Goal: Navigation & Orientation: Find specific page/section

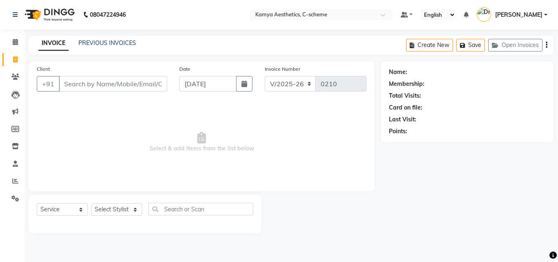
select select "5322"
select select "service"
click at [16, 146] on icon at bounding box center [15, 146] width 7 height 6
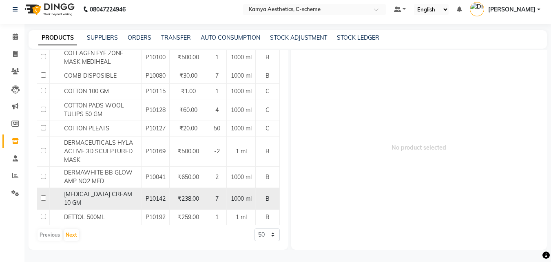
scroll to position [1067, 0]
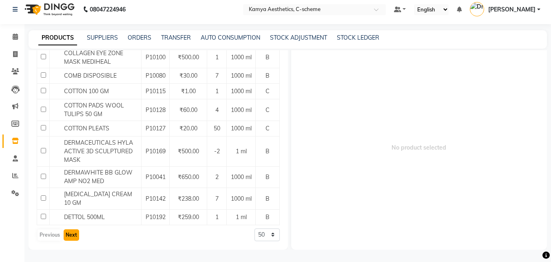
click at [74, 232] on button "Next" at bounding box center [72, 234] width 16 height 11
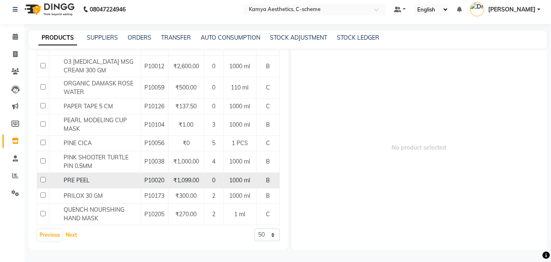
scroll to position [1046, 0]
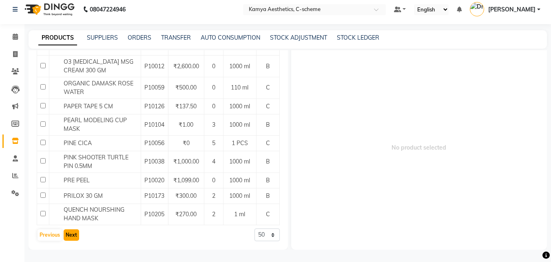
click at [68, 233] on button "Next" at bounding box center [72, 234] width 16 height 11
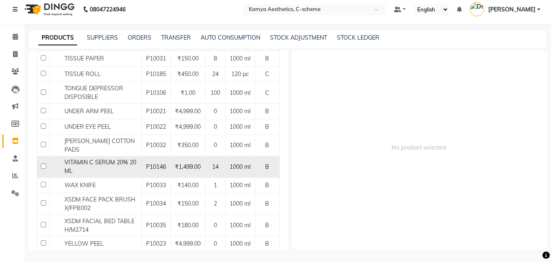
scroll to position [327, 0]
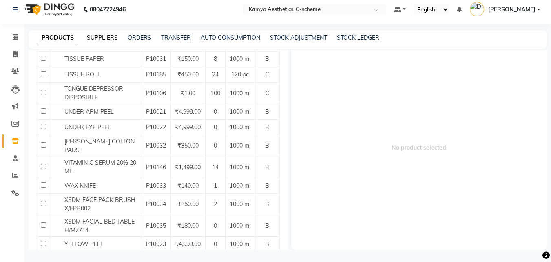
click at [101, 35] on link "SUPPLIERS" at bounding box center [102, 37] width 31 height 7
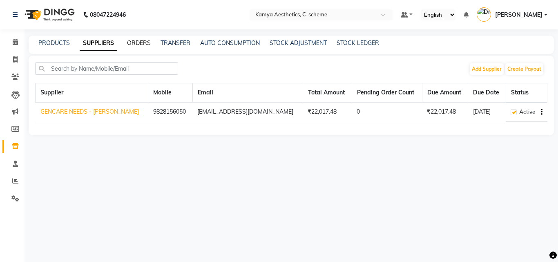
click at [145, 42] on link "ORDERS" at bounding box center [139, 42] width 24 height 7
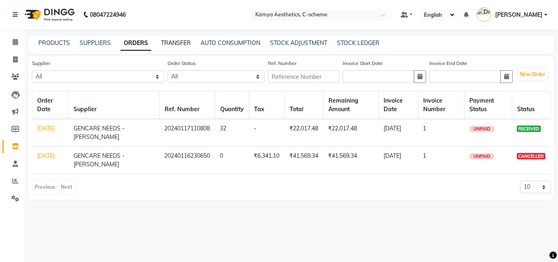
click at [174, 44] on link "TRANSFER" at bounding box center [176, 42] width 30 height 7
select select "sender"
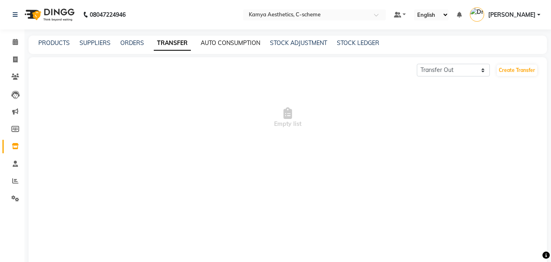
click at [242, 40] on link "AUTO CONSUMPTION" at bounding box center [231, 42] width 60 height 7
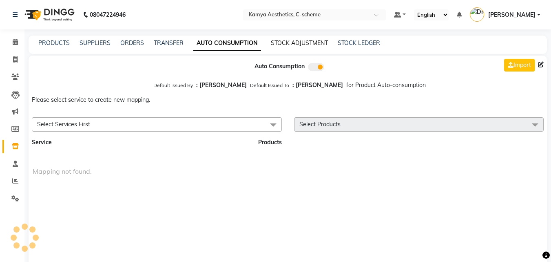
click at [294, 45] on link "STOCK ADJUSTMENT" at bounding box center [299, 42] width 57 height 7
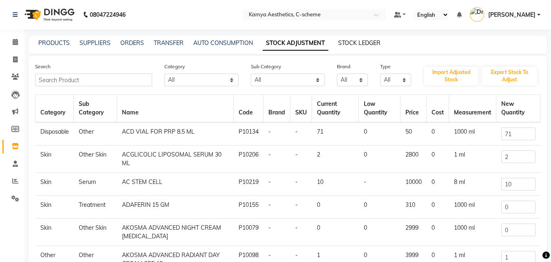
click at [360, 42] on link "STOCK LEDGER" at bounding box center [359, 42] width 42 height 7
select select "all"
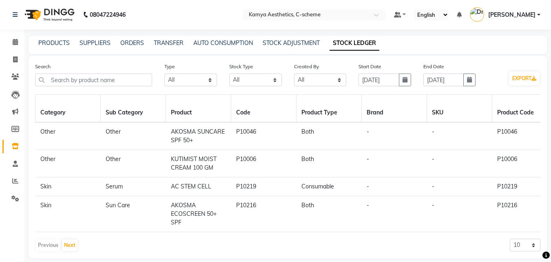
click at [38, 41] on div "PRODUCTS SUPPLIERS ORDERS TRANSFER AUTO CONSUMPTION STOCK ADJUSTMENT STOCK LEDG…" at bounding box center [283, 43] width 509 height 9
click at [50, 39] on div "PRODUCTS" at bounding box center [53, 43] width 31 height 9
click at [50, 42] on link "PRODUCTS" at bounding box center [53, 42] width 31 height 7
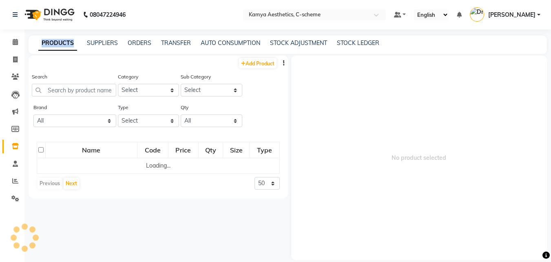
click at [50, 42] on link "PRODUCTS" at bounding box center [57, 43] width 39 height 15
